Goal: Information Seeking & Learning: Learn about a topic

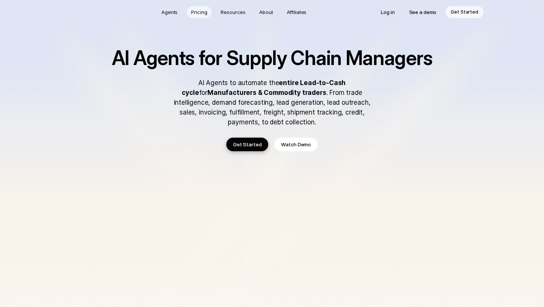
click at [203, 11] on p "Pricing" at bounding box center [199, 12] width 16 height 8
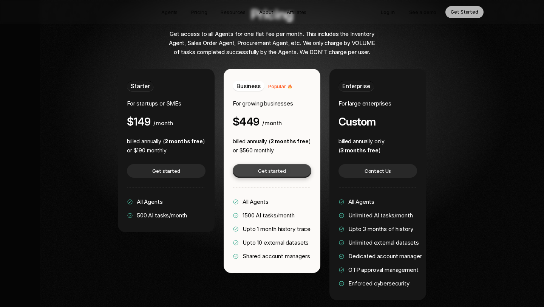
scroll to position [1460, 0]
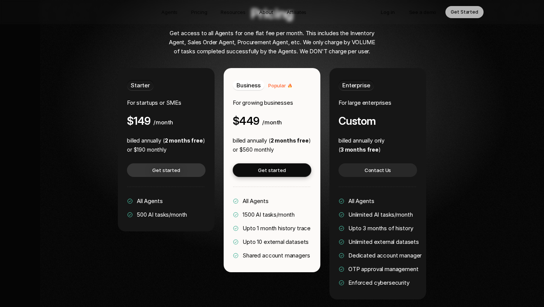
click at [164, 166] on p "Get started" at bounding box center [166, 170] width 28 height 8
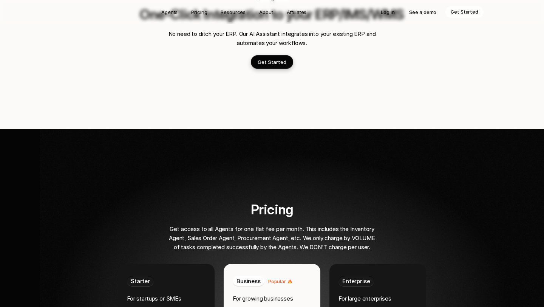
scroll to position [872, 0]
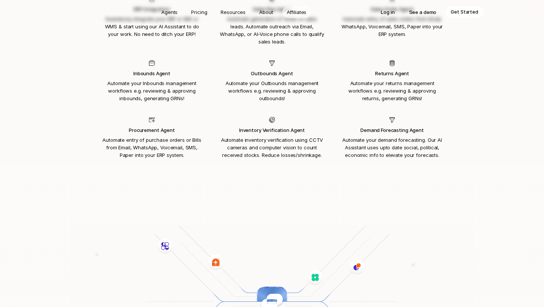
click at [297, 11] on p "Affiliates" at bounding box center [297, 12] width 20 height 8
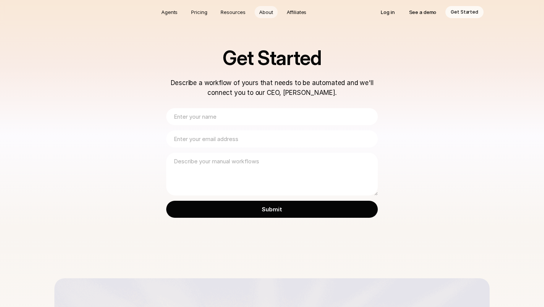
click at [268, 12] on p "About" at bounding box center [266, 12] width 14 height 8
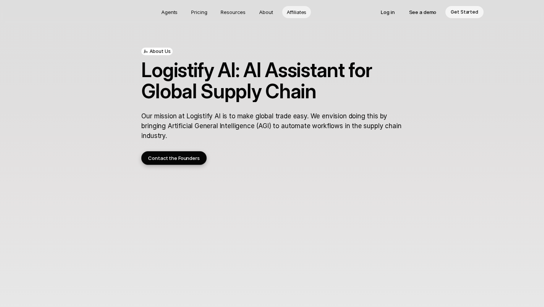
click at [295, 13] on p "Affiliates" at bounding box center [297, 12] width 20 height 8
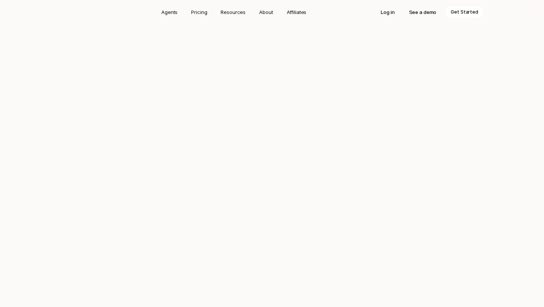
click at [232, 11] on p "Resources" at bounding box center [233, 12] width 25 height 8
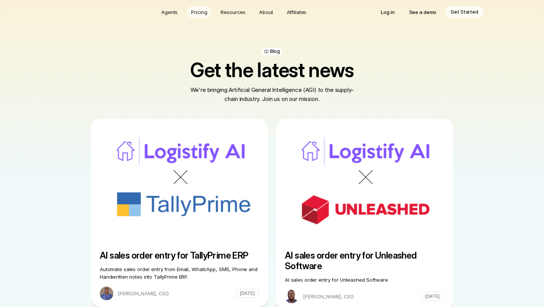
click at [200, 12] on p "Pricing" at bounding box center [199, 12] width 16 height 8
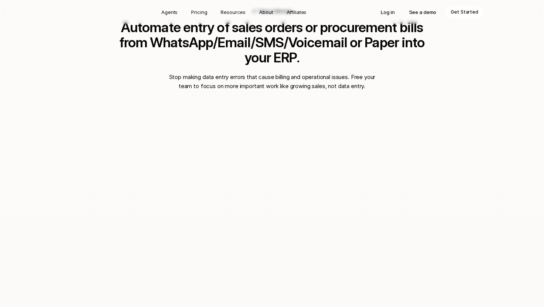
scroll to position [564, 0]
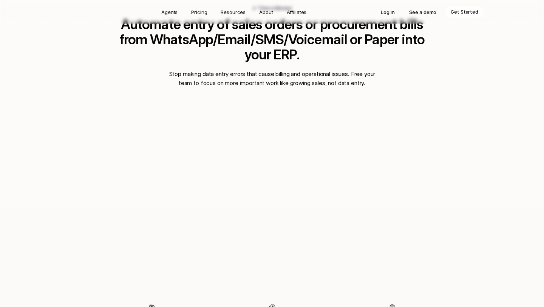
click at [514, 152] on div "Time is Money! Automate entry of sales orders or procurement bills from WhatsAp…" at bounding box center [272, 208] width 544 height 528
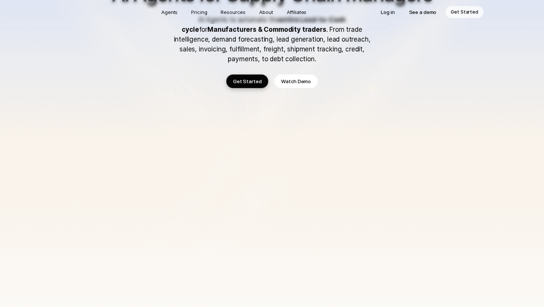
scroll to position [0, 0]
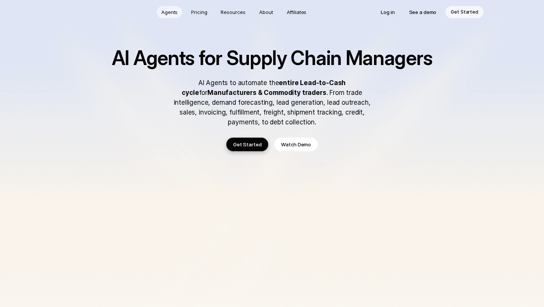
click at [168, 13] on p "Agents" at bounding box center [169, 12] width 16 height 8
click at [201, 12] on p "Pricing" at bounding box center [199, 12] width 16 height 8
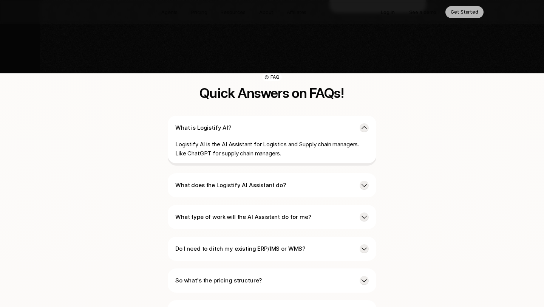
scroll to position [1747, 0]
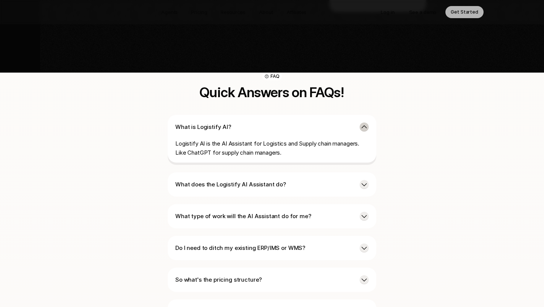
click at [363, 125] on icon at bounding box center [364, 126] width 5 height 3
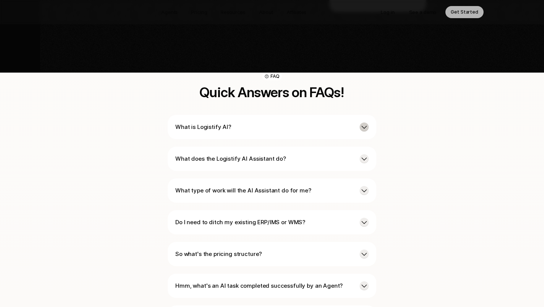
click at [363, 123] on icon at bounding box center [364, 127] width 8 height 8
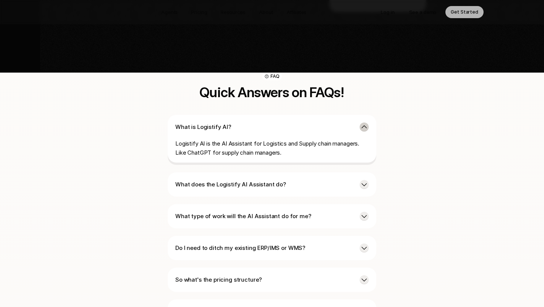
click at [363, 125] on icon at bounding box center [364, 126] width 5 height 3
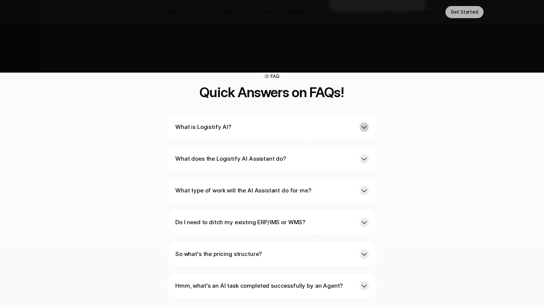
click at [363, 123] on icon at bounding box center [364, 127] width 8 height 8
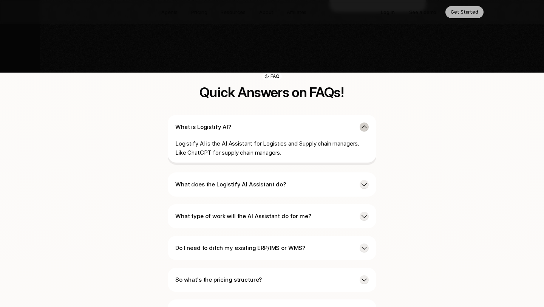
click at [363, 125] on icon at bounding box center [364, 126] width 5 height 3
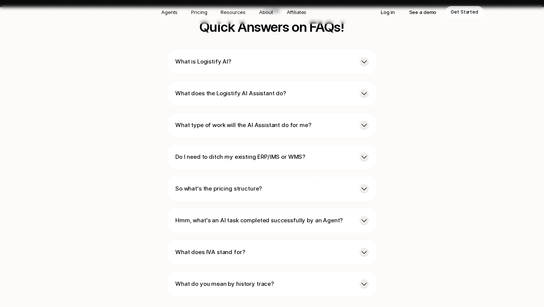
scroll to position [1814, 0]
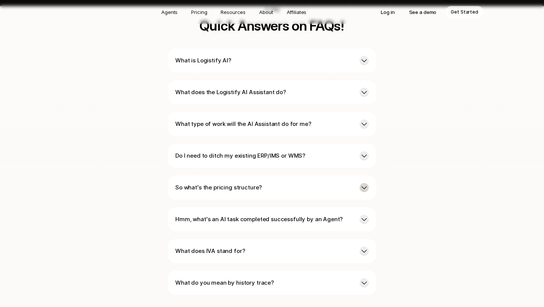
click at [364, 186] on icon at bounding box center [364, 187] width 5 height 3
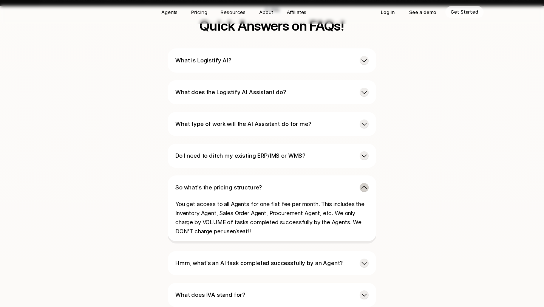
click at [364, 184] on icon at bounding box center [364, 188] width 8 height 8
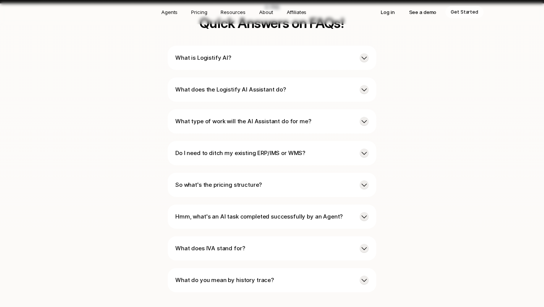
scroll to position [1818, 0]
